Goal: Complete application form

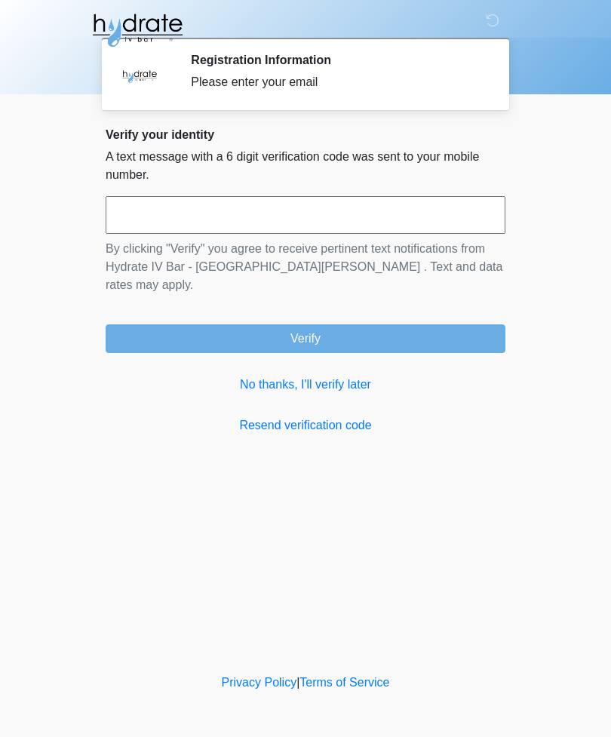
click at [218, 225] on input "text" at bounding box center [306, 215] width 400 height 38
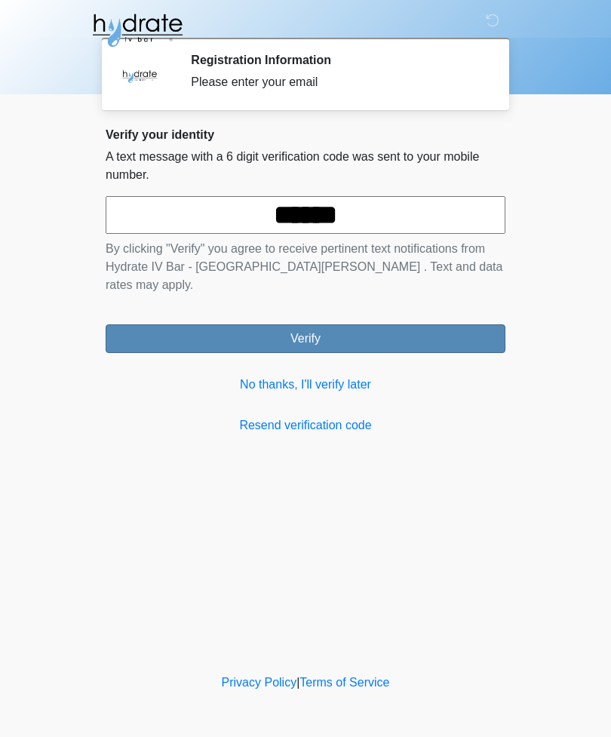
type input "******"
click at [351, 324] on button "Verify" at bounding box center [306, 338] width 400 height 29
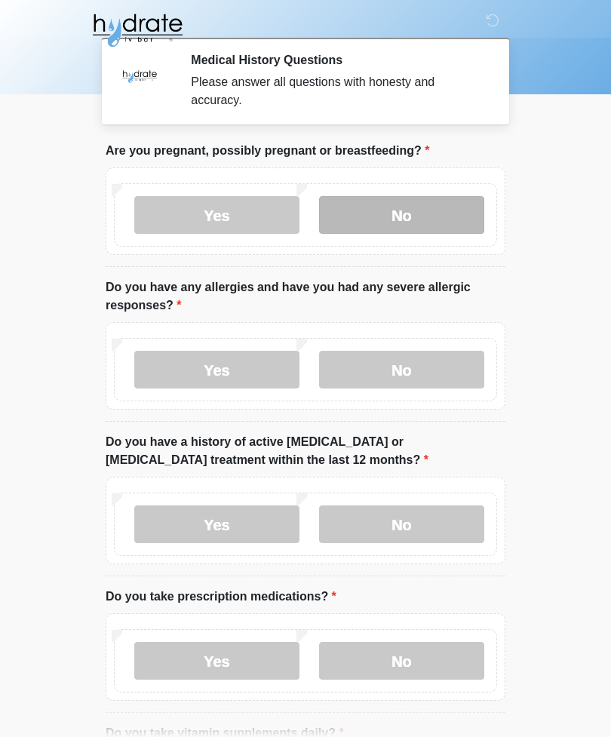
click at [416, 220] on label "No" at bounding box center [401, 215] width 165 height 38
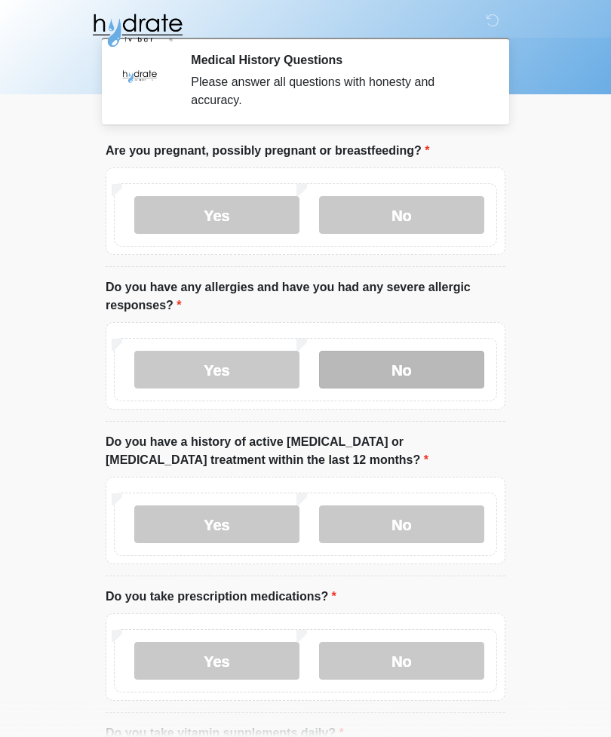
click at [420, 384] on label "No" at bounding box center [401, 370] width 165 height 38
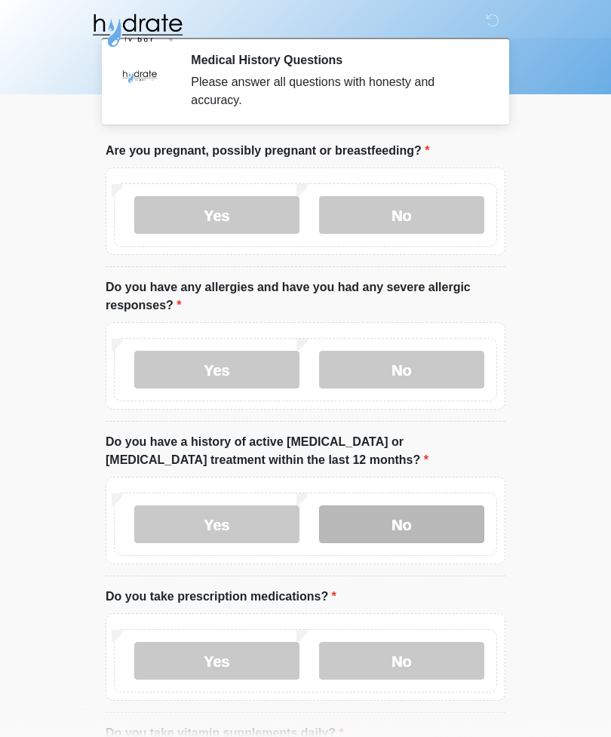
click at [449, 524] on label "No" at bounding box center [401, 524] width 165 height 38
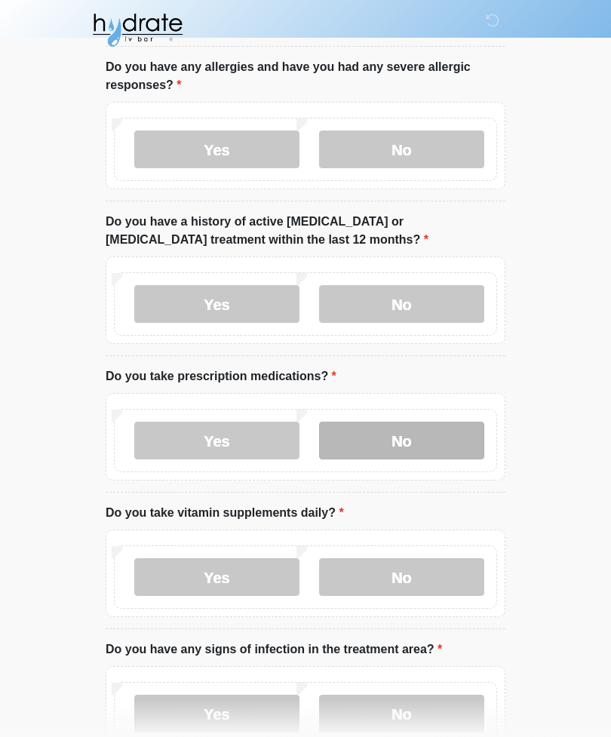
click at [404, 437] on label "No" at bounding box center [401, 441] width 165 height 38
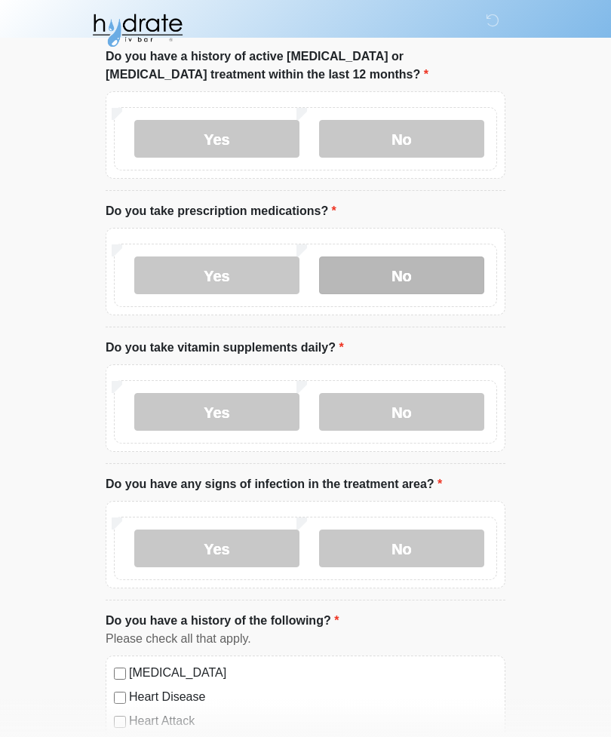
scroll to position [391, 0]
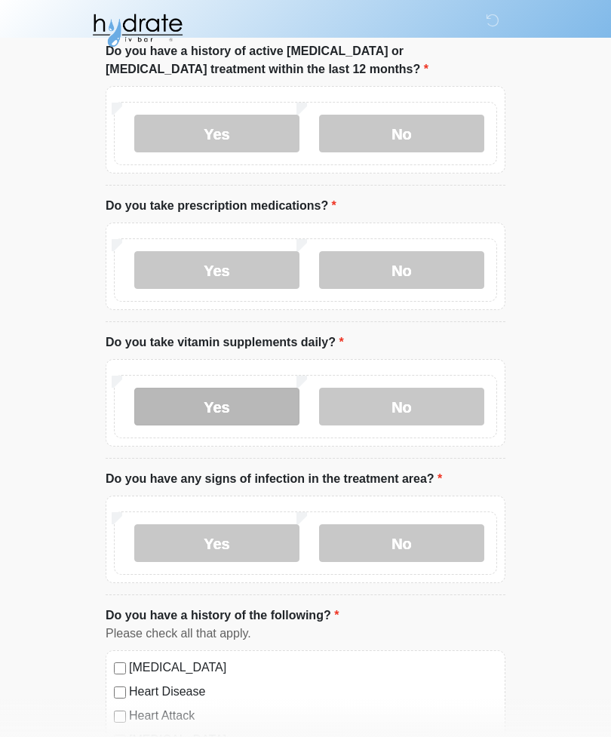
click at [222, 405] on label "Yes" at bounding box center [216, 407] width 165 height 38
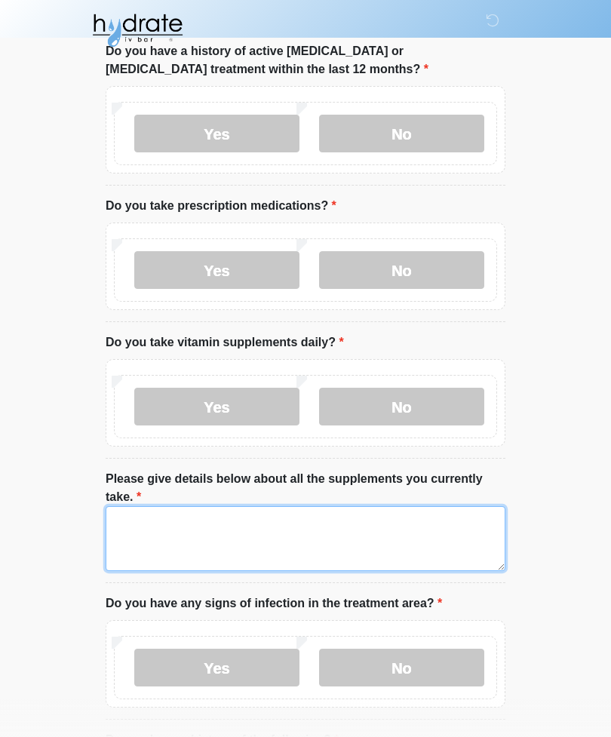
click at [296, 521] on textarea "Please give details below about all the supplements you currently take." at bounding box center [306, 538] width 400 height 65
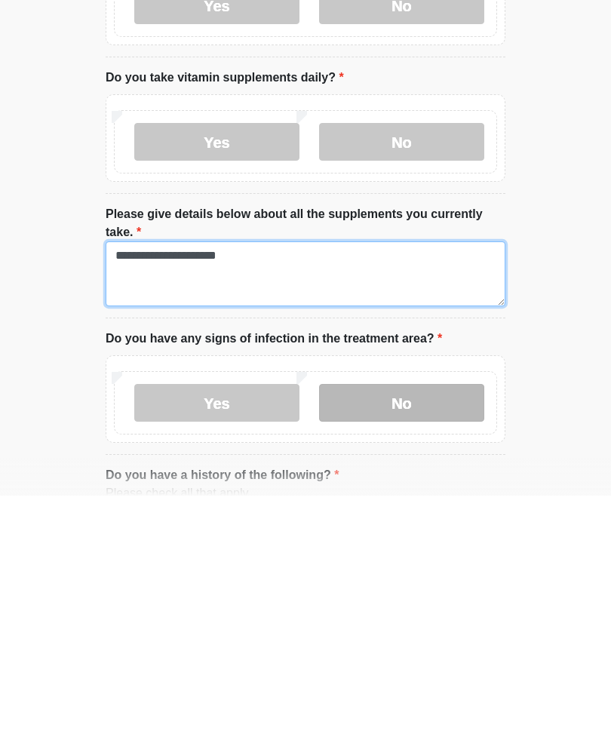
type textarea "**********"
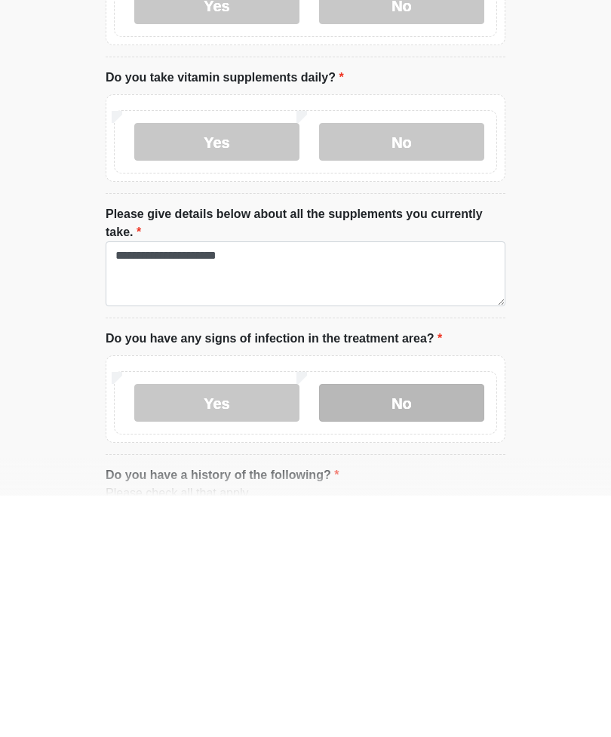
click at [422, 625] on label "No" at bounding box center [401, 644] width 165 height 38
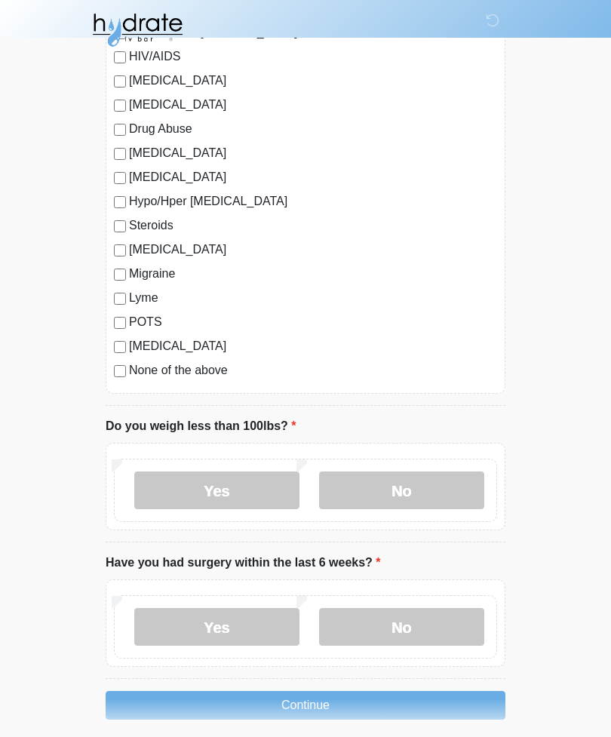
scroll to position [1585, 0]
click at [425, 490] on label "No" at bounding box center [401, 490] width 165 height 38
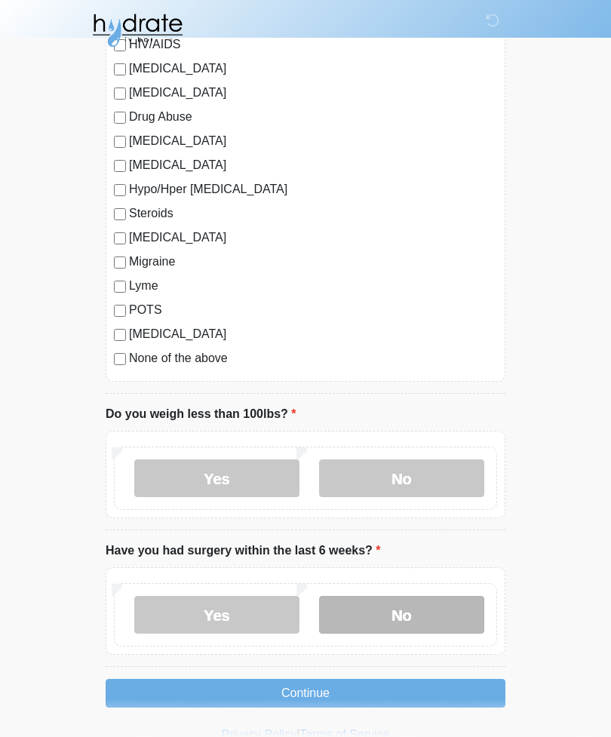
click at [416, 609] on label "No" at bounding box center [401, 615] width 165 height 38
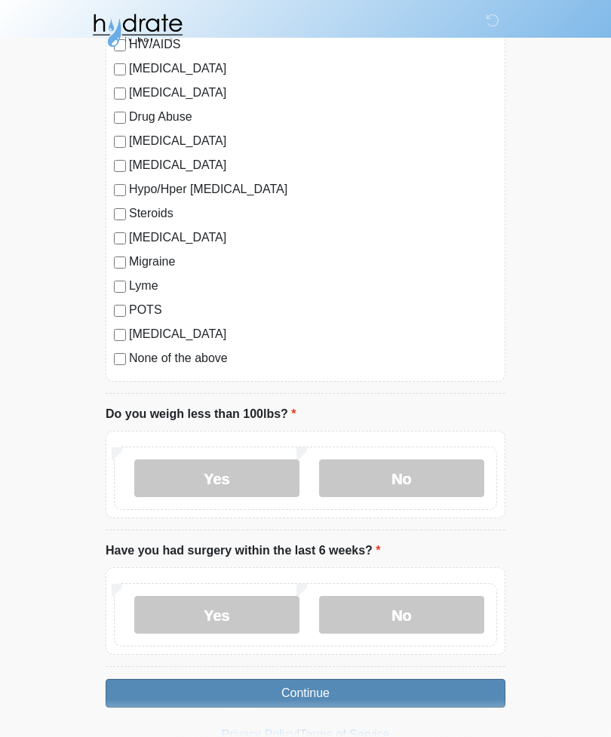
click at [361, 693] on button "Continue" at bounding box center [306, 693] width 400 height 29
click at [359, 685] on button "Continue" at bounding box center [306, 693] width 400 height 29
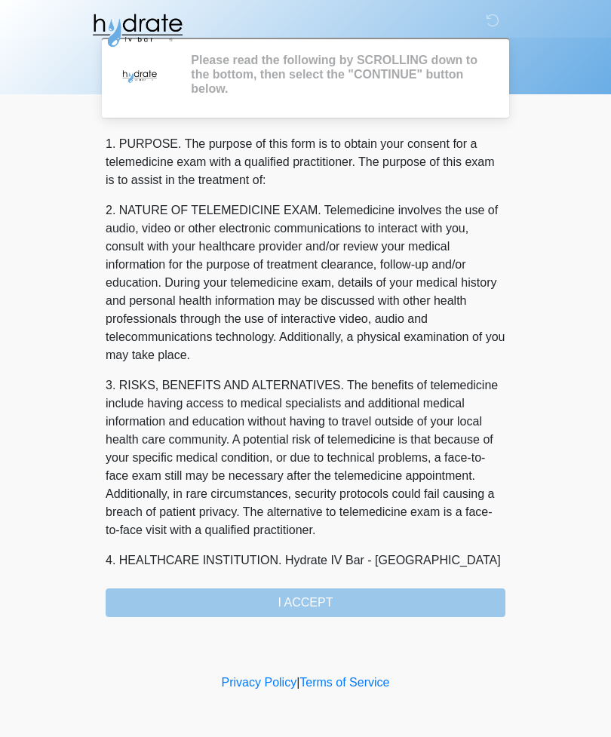
scroll to position [0, 0]
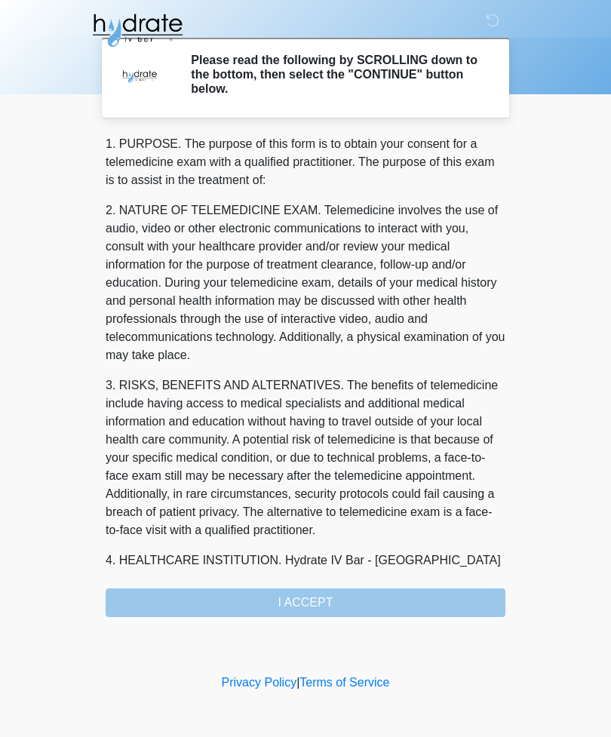
click at [448, 590] on div "1. PURPOSE. The purpose of this form is to obtain your consent for a telemedici…" at bounding box center [306, 376] width 400 height 482
click at [316, 594] on div "1. PURPOSE. The purpose of this form is to obtain your consent for a telemedici…" at bounding box center [306, 376] width 400 height 482
click at [253, 609] on div "1. PURPOSE. The purpose of this form is to obtain your consent for a telemedici…" at bounding box center [306, 376] width 400 height 482
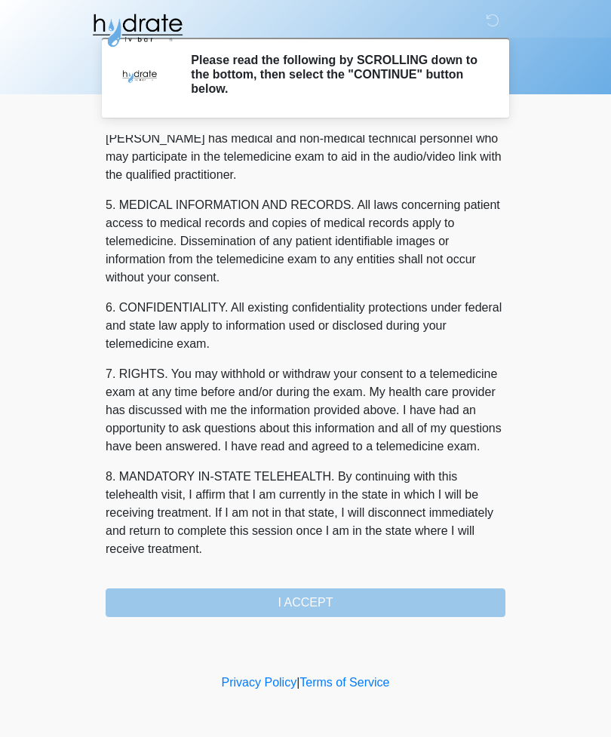
scroll to position [458, 0]
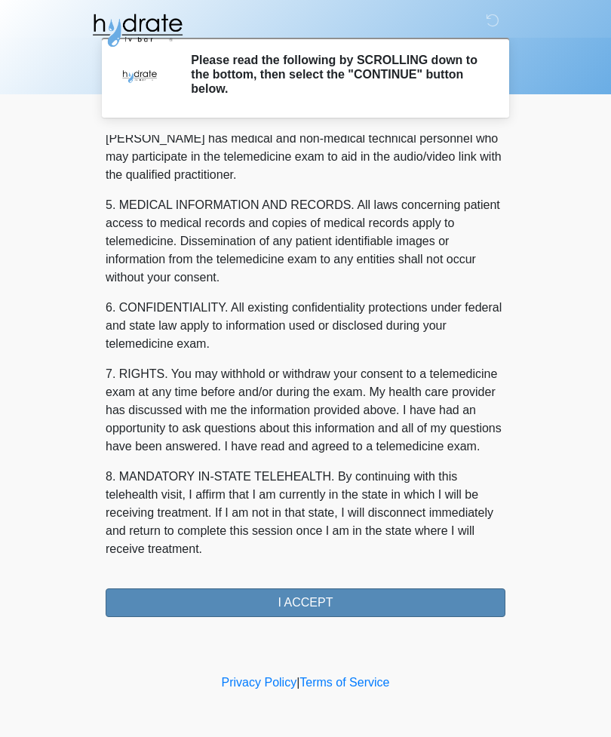
click at [391, 593] on button "I ACCEPT" at bounding box center [306, 602] width 400 height 29
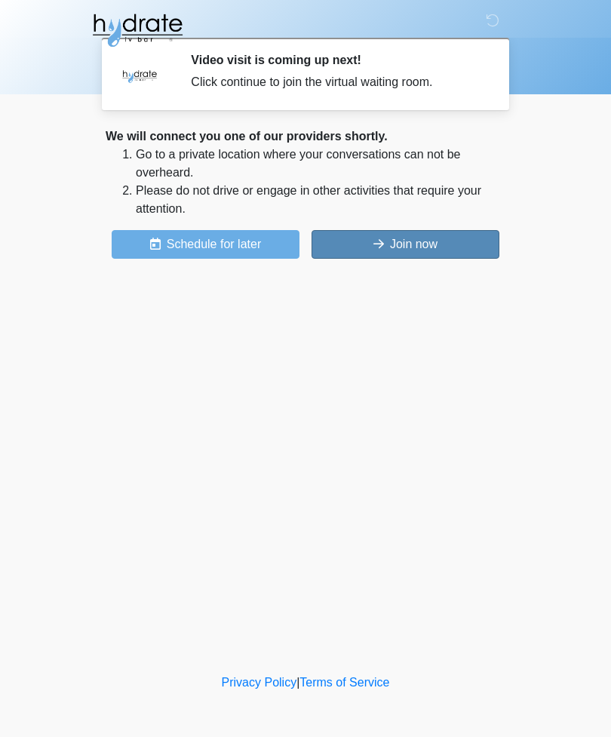
click at [424, 241] on button "Join now" at bounding box center [406, 244] width 188 height 29
